Goal: Task Accomplishment & Management: Manage account settings

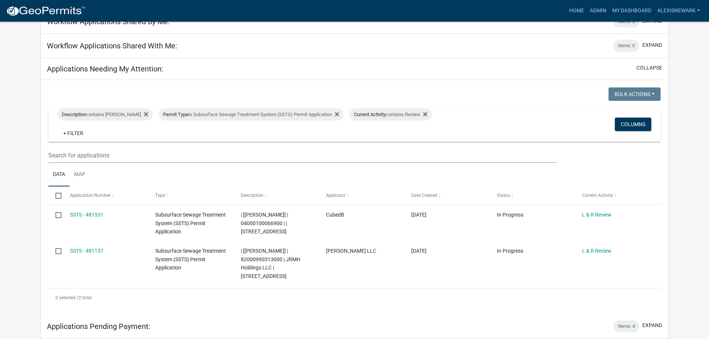
scroll to position [102, 0]
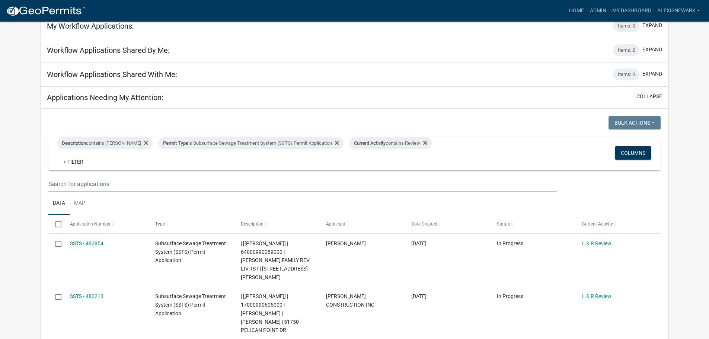
scroll to position [37, 0]
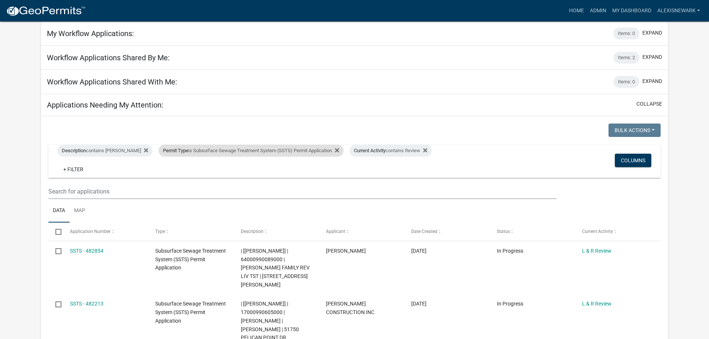
drag, startPoint x: 196, startPoint y: 147, endPoint x: 188, endPoint y: 150, distance: 8.2
click at [196, 147] on div "Permit Type is Subsurface Sewage Treatment System (SSTS) Permit Application" at bounding box center [250, 151] width 185 height 12
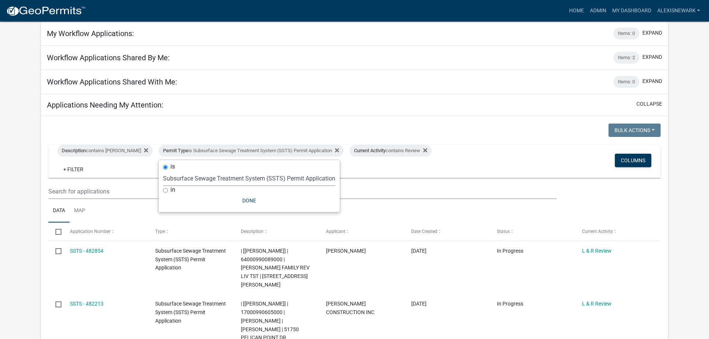
click at [193, 180] on select "Select an option Building Contractor / Excavators (Registration) Building Contr…" at bounding box center [249, 178] width 172 height 15
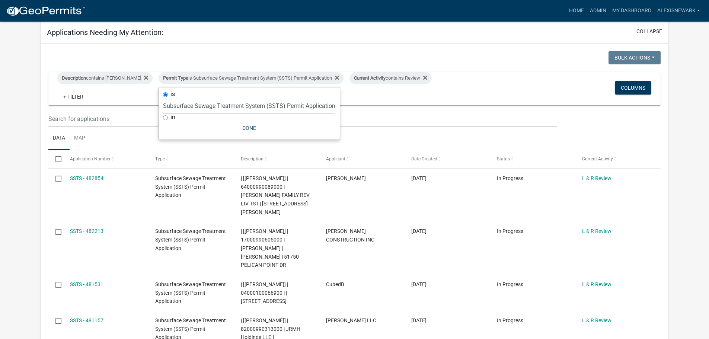
scroll to position [112, 0]
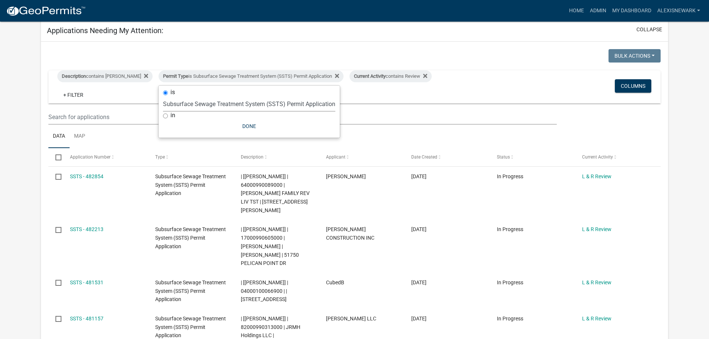
click at [215, 101] on select "Select an option Building Contractor / Excavators (Registration) Building Contr…" at bounding box center [249, 103] width 172 height 15
select select "79d4bf26-a84c-4898-8d16-9ebea2345fb4"
click at [163, 102] on select "Select an option Building Contractor / Excavators (Registration) Building Contr…" at bounding box center [249, 103] width 172 height 15
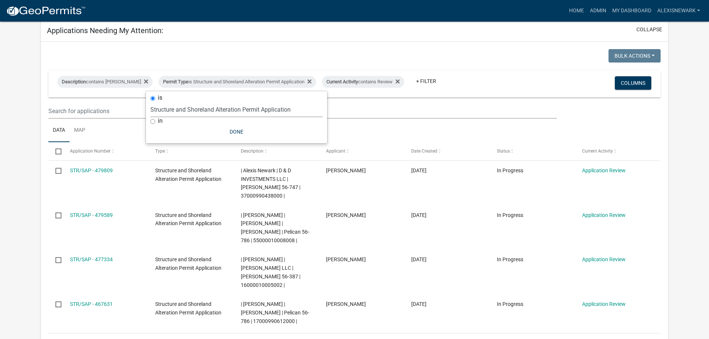
click at [6, 97] on app-user-applications "more_horiz Home Admin My Dashboard alexisnewark Admin Account Logout My Dashboa…" at bounding box center [354, 219] width 709 height 618
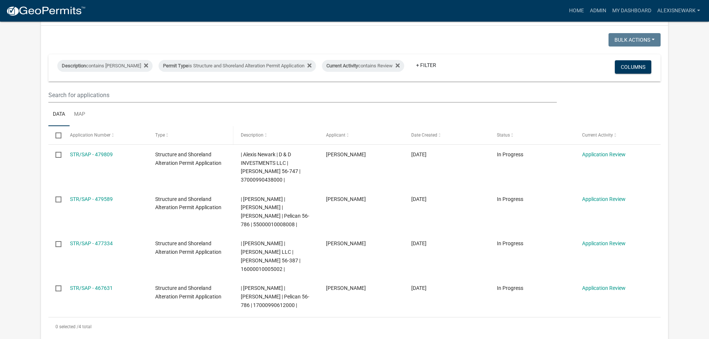
scroll to position [130, 0]
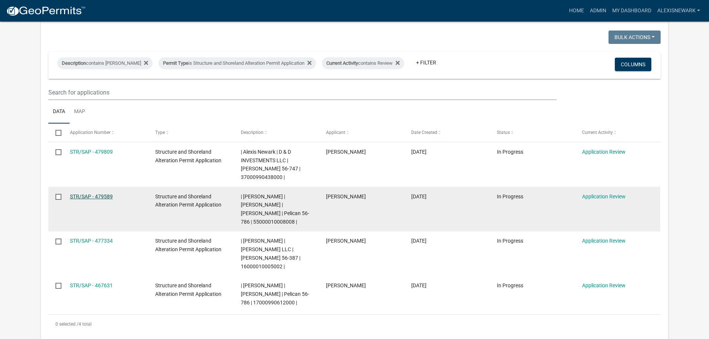
click at [78, 193] on link "STR/SAP - 479589" at bounding box center [91, 196] width 43 height 6
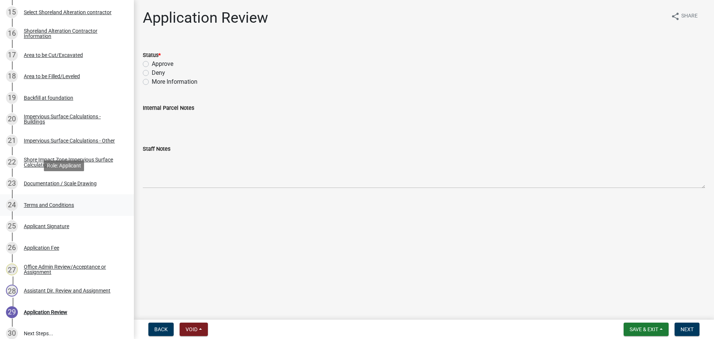
scroll to position [465, 0]
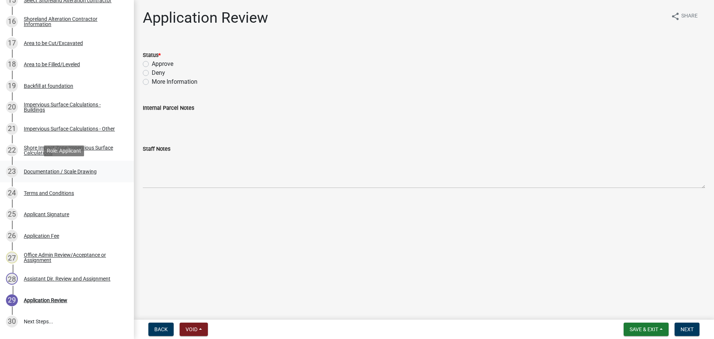
click at [86, 170] on div "Documentation / Scale Drawing" at bounding box center [60, 171] width 73 height 5
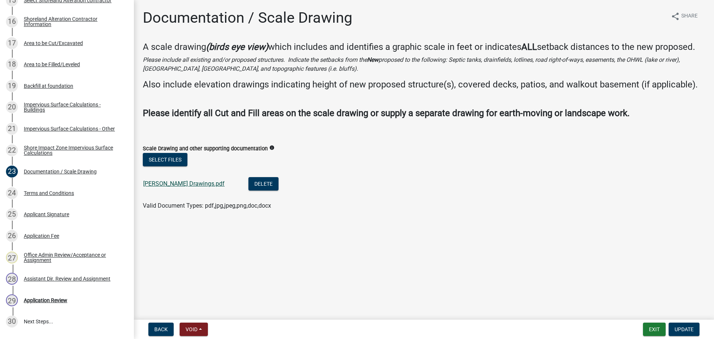
click at [179, 186] on link "Arneson Drawings.pdf" at bounding box center [183, 183] width 81 height 7
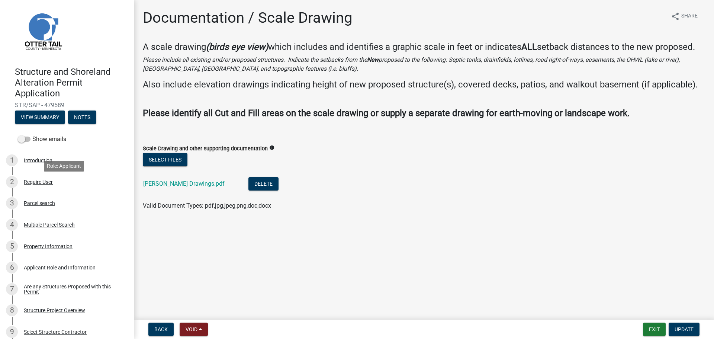
scroll to position [0, 0]
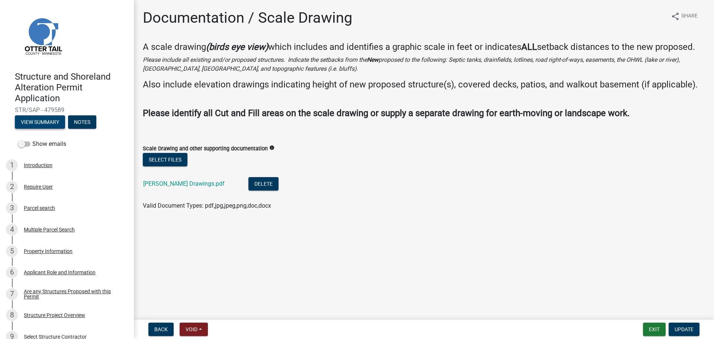
click at [29, 126] on button "View Summary" at bounding box center [40, 121] width 50 height 13
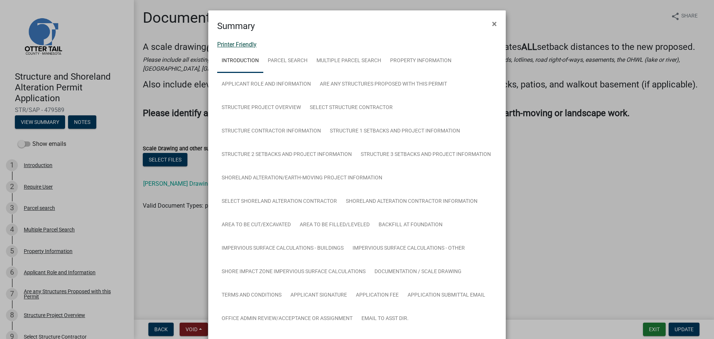
click at [252, 44] on link "Printer Friendly" at bounding box center [236, 44] width 39 height 7
click at [492, 21] on span "×" at bounding box center [494, 24] width 5 height 10
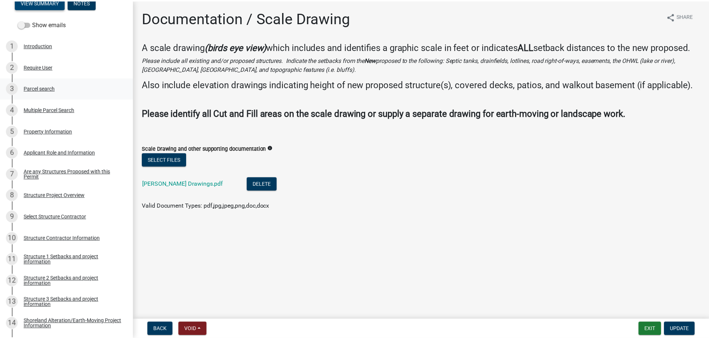
scroll to position [130, 0]
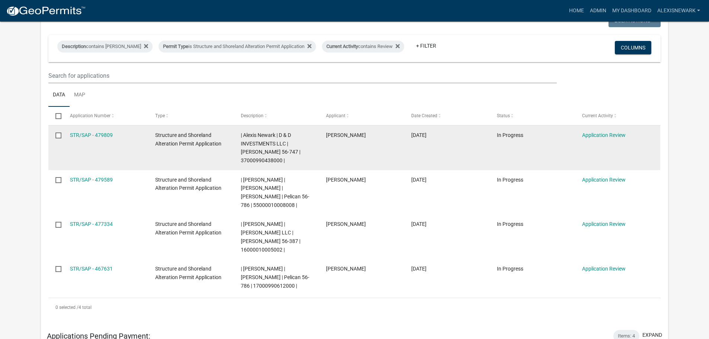
scroll to position [149, 0]
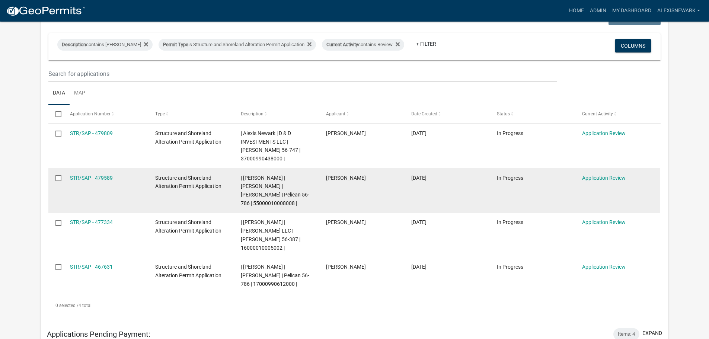
click at [269, 195] on span "| Alexis Newark | CALE ARNESON | JILL ARNESON | Pelican 56-786 | 55000010008008…" at bounding box center [275, 190] width 68 height 31
copy span "55000010008008"
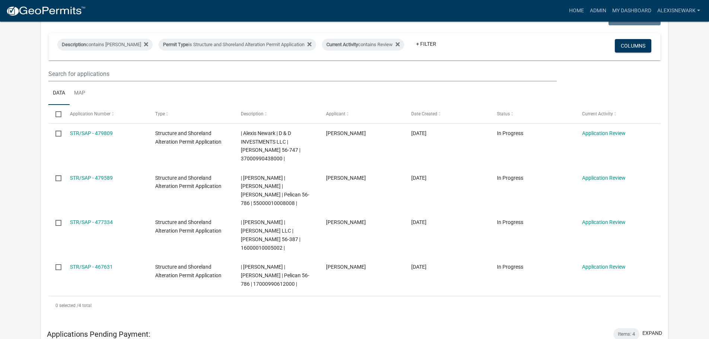
click at [14, 59] on app-user-applications "more_horiz Home Admin My Dashboard alexisnewark Admin Account Logout My Dashboa…" at bounding box center [354, 182] width 709 height 618
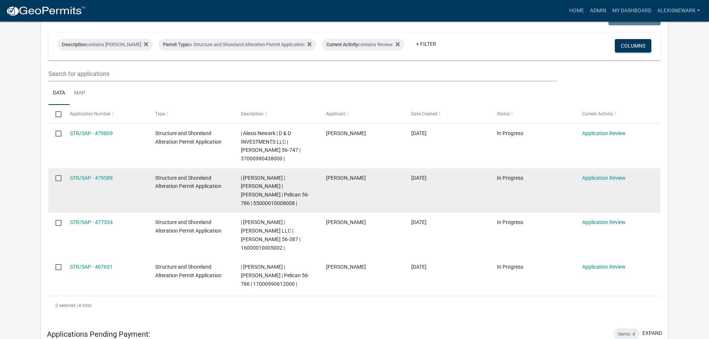
click at [113, 174] on div "STR/SAP - 479589" at bounding box center [105, 178] width 71 height 9
click at [109, 175] on link "STR/SAP - 479589" at bounding box center [91, 178] width 43 height 6
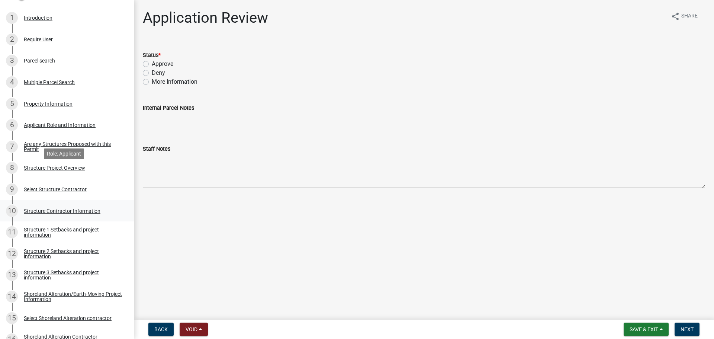
scroll to position [167, 0]
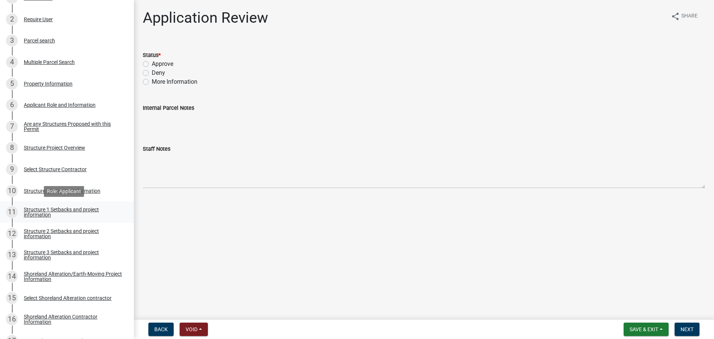
click at [106, 209] on div "Structure 1 Setbacks and project information" at bounding box center [73, 212] width 98 height 10
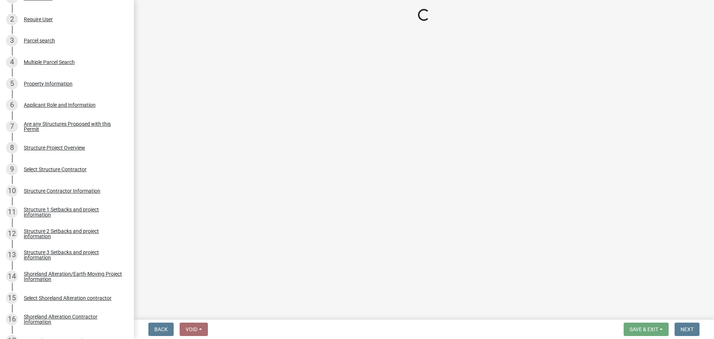
select select "c185e313-3403-4239-bd61-bb563c58a77a"
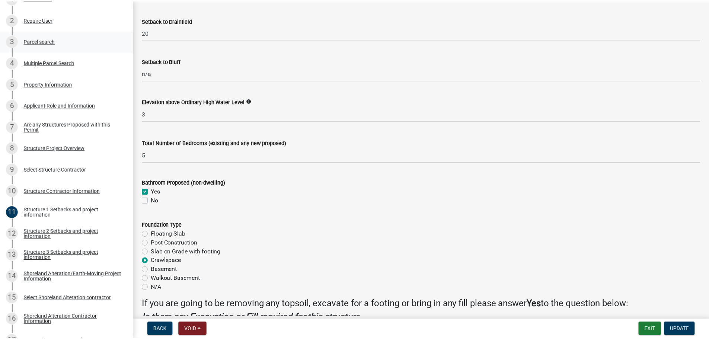
scroll to position [763, 0]
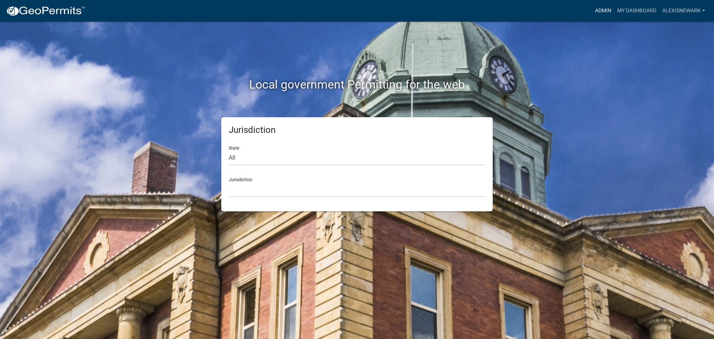
click at [600, 10] on link "Admin" at bounding box center [603, 11] width 22 height 14
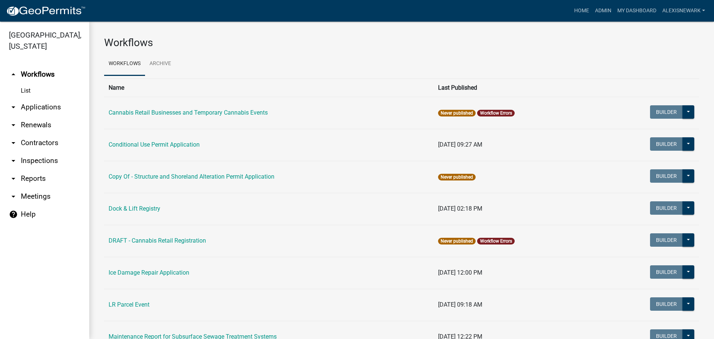
drag, startPoint x: 29, startPoint y: 109, endPoint x: 36, endPoint y: 106, distance: 7.2
click at [29, 108] on link "arrow_drop_down Applications" at bounding box center [44, 107] width 89 height 18
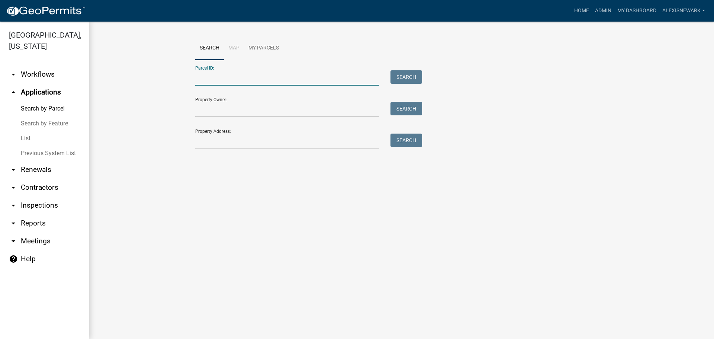
click at [199, 80] on input "Parcel ID:" at bounding box center [287, 77] width 184 height 15
paste input "55000010008008"
type input "55000010008008"
click at [401, 77] on button "Search" at bounding box center [407, 76] width 32 height 13
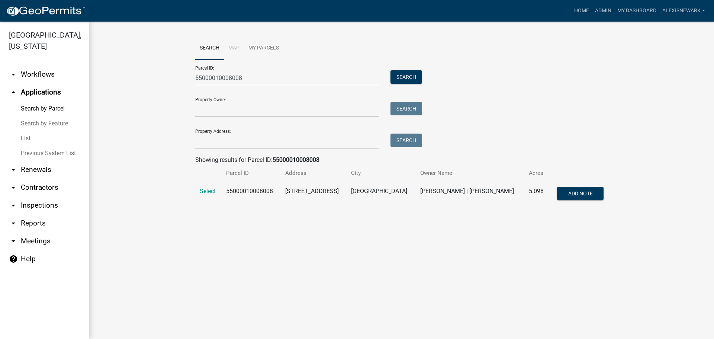
click at [201, 187] on td "Select" at bounding box center [208, 194] width 26 height 25
click at [203, 190] on span "Select" at bounding box center [208, 190] width 16 height 7
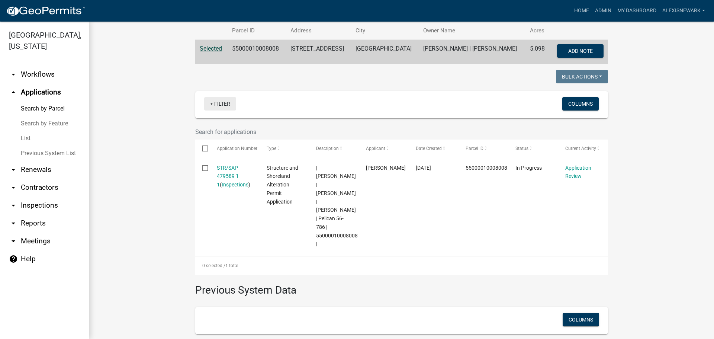
scroll to position [169, 0]
